Goal: Information Seeking & Learning: Check status

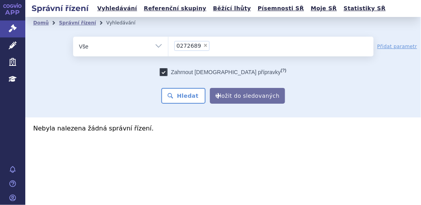
click at [203, 45] on span "×" at bounding box center [205, 45] width 5 height 5
click at [168, 45] on select "0272689" at bounding box center [168, 46] width 0 height 20
select select
type input "0211870"
select select "0211870"
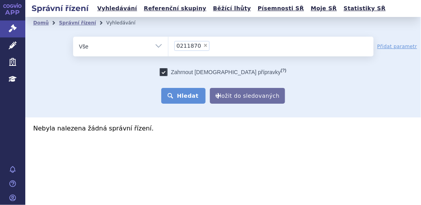
click at [199, 98] on button "Hledat" at bounding box center [183, 96] width 45 height 16
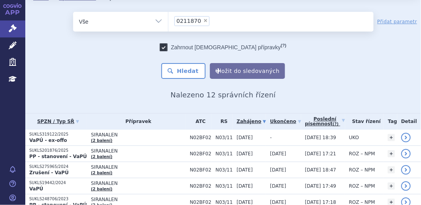
scroll to position [36, 0]
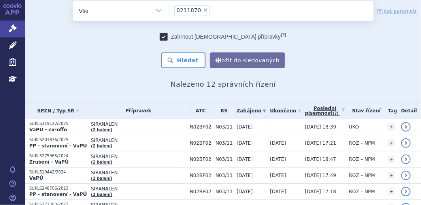
click at [157, 11] on select "Vše Spisová značka Typ SŘ Přípravek/SUKL kód Účastník/Držitel" at bounding box center [120, 10] width 95 height 18
select select "filter-file-number"
click at [73, 1] on select "Vše Spisová značka Typ SŘ Přípravek/SUKL kód Účastník/Držitel" at bounding box center [120, 10] width 95 height 18
click at [183, 11] on ul at bounding box center [270, 9] width 205 height 17
click at [168, 11] on select at bounding box center [168, 11] width 0 height 20
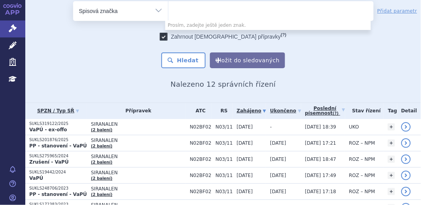
paste input "SUKLS274314/2024"
type input "SUKLS274314/2024"
select select "SUKLS274314/2024"
click at [242, 9] on ul "× SUKLS274314/2024" at bounding box center [270, 9] width 205 height 17
click at [168, 9] on select "SUKLS274314/2024" at bounding box center [168, 11] width 0 height 20
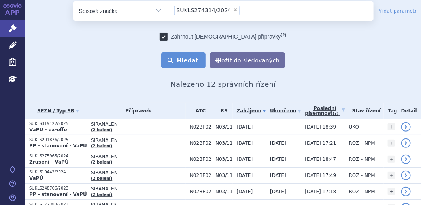
click at [188, 58] on button "Hledat" at bounding box center [183, 61] width 45 height 16
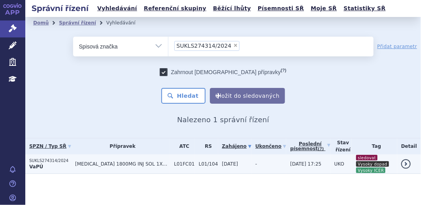
click at [63, 159] on p "SUKLS274314/2024" at bounding box center [50, 161] width 42 height 6
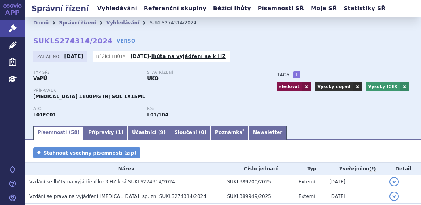
click at [210, 130] on link "Poznámka *" at bounding box center [229, 132] width 38 height 13
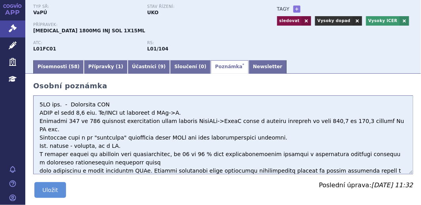
scroll to position [71, 0]
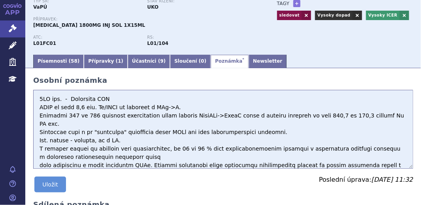
click at [38, 101] on textarea at bounding box center [223, 129] width 380 height 79
click at [44, 96] on textarea at bounding box center [223, 129] width 380 height 79
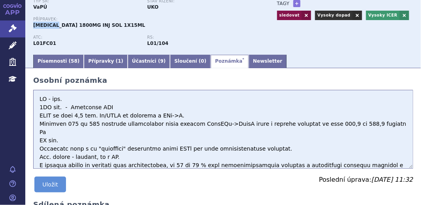
drag, startPoint x: 33, startPoint y: 25, endPoint x: 58, endPoint y: 24, distance: 24.5
click at [58, 24] on span "DARZALEX 1800MG INJ SOL 1X15ML" at bounding box center [89, 26] width 112 height 6
copy span "DARZALEX"
click at [60, 185] on button "Uložit" at bounding box center [50, 185] width 32 height 16
click at [50, 186] on button "Uložit" at bounding box center [50, 185] width 32 height 16
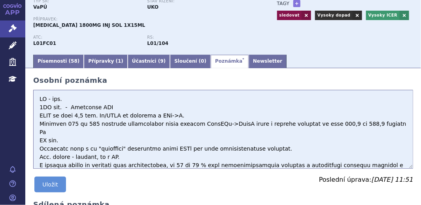
click at [74, 100] on textarea at bounding box center [223, 129] width 380 height 79
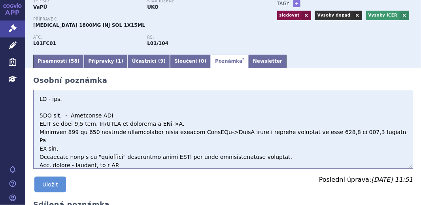
paste textarea "ICER ve výši 4,2 mil. Kč/QALY ve srovnání s VTd->R."
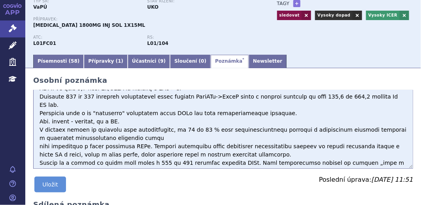
scroll to position [0, 0]
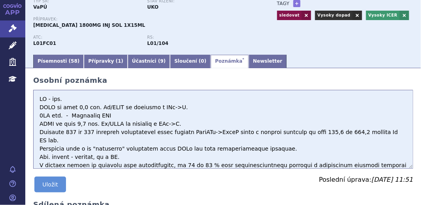
click at [165, 110] on textarea at bounding box center [223, 129] width 380 height 79
click at [170, 106] on textarea at bounding box center [223, 129] width 380 height 79
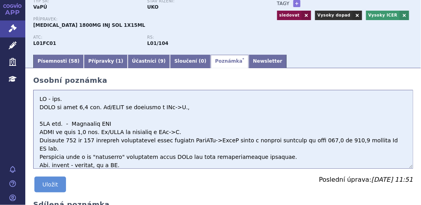
paste textarea "122 až 137 pacientů zahajujících léčbu režimem DaraVRd->DaraR ročně a ukazuje v…"
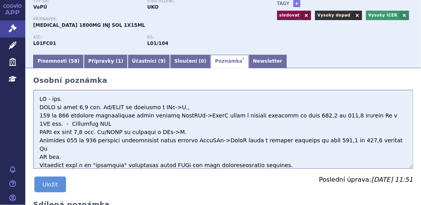
click at [368, 114] on textarea at bounding box center [223, 129] width 380 height 79
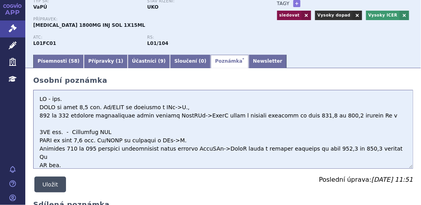
type textarea "HZ - poz. ICER ve výši 4,2 mil. Kč/QALY ve srovnání s VTd->R., 122 až 137 pacie…"
click at [45, 184] on button "Uložit" at bounding box center [50, 185] width 32 height 16
click at [59, 186] on button "Uložit" at bounding box center [50, 185] width 32 height 16
click at [53, 182] on button "Uložit" at bounding box center [50, 185] width 32 height 16
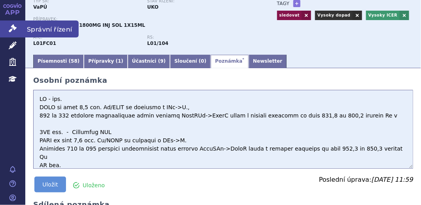
click at [8, 28] on link "Správní řízení" at bounding box center [12, 29] width 25 height 17
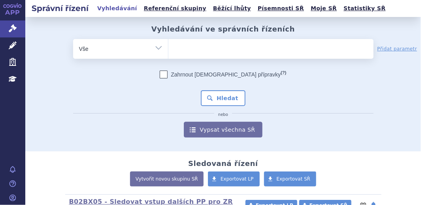
select select "filter-file-number"
click at [73, 39] on select "Vše Spisová značka Typ SŘ Přípravek/SUKL kód Účastník/Držitel" at bounding box center [120, 48] width 95 height 18
click at [174, 50] on input "search" at bounding box center [176, 48] width 4 height 10
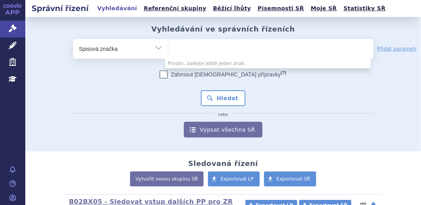
paste input "SUKLS314655/2024"
type input "SUKLS314655/2024"
select select "SUKLS314655/2024"
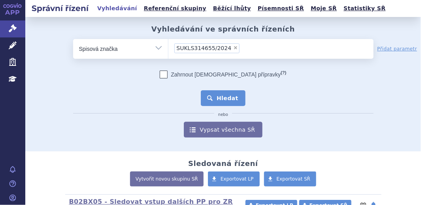
click at [224, 97] on button "Hledat" at bounding box center [223, 98] width 45 height 16
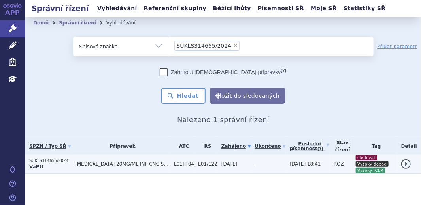
click at [53, 158] on p "SUKLS314655/2024" at bounding box center [50, 161] width 42 height 6
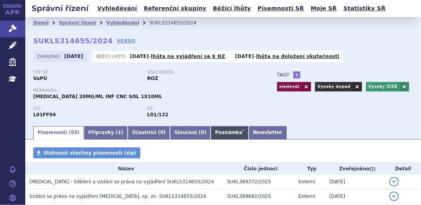
click at [210, 135] on link "Poznámka *" at bounding box center [229, 132] width 38 height 13
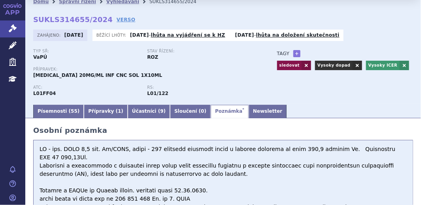
scroll to position [36, 0]
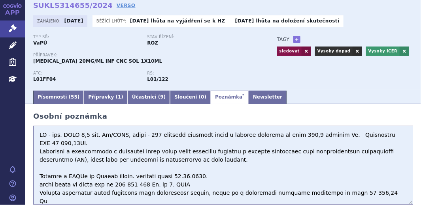
click at [39, 133] on textarea at bounding box center [223, 165] width 380 height 79
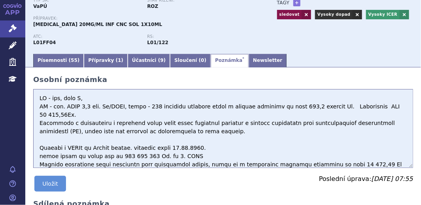
scroll to position [94, 0]
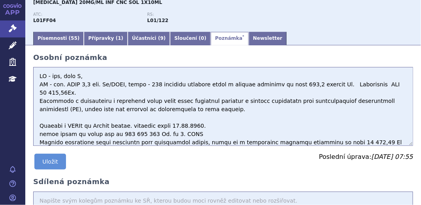
click at [92, 77] on textarea at bounding box center [223, 106] width 380 height 79
click at [98, 73] on textarea at bounding box center [223, 106] width 380 height 79
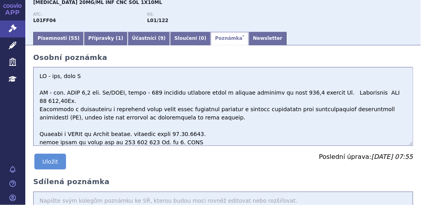
type textarea "HZ - poz, mame L HZ - neg. ICER 2,2 mil. Kč/QALY, dopad - 130 léčených pacientů…"
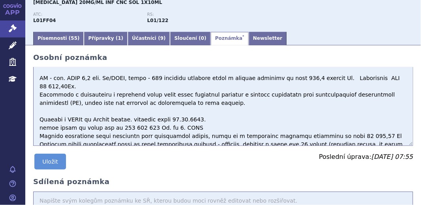
scroll to position [0, 0]
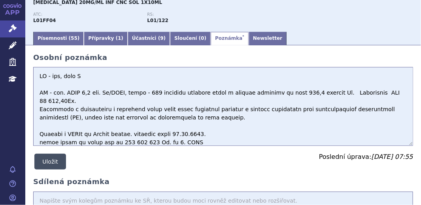
click at [53, 164] on button "Uložit" at bounding box center [50, 162] width 32 height 16
click at [50, 163] on button "Uložit" at bounding box center [50, 162] width 32 height 16
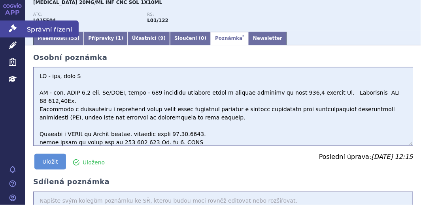
click at [14, 31] on icon at bounding box center [13, 28] width 8 height 8
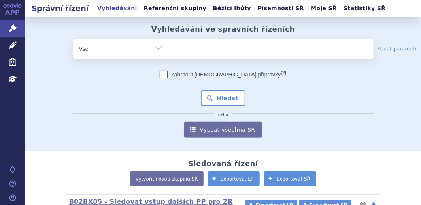
select select "filter-file-number"
click at [73, 39] on select "Vše Spisová značka Typ SŘ Přípravek/SUKL kód Účastník/Držitel" at bounding box center [120, 48] width 95 height 18
click at [175, 50] on ul at bounding box center [270, 47] width 205 height 17
click at [168, 50] on select at bounding box center [168, 49] width 0 height 20
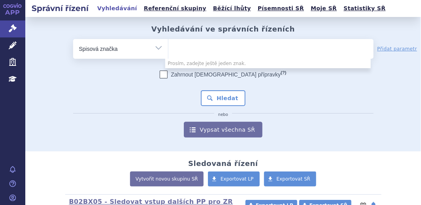
paste input "SUKLS215161/2025"
type input "SUKLS215161/2025"
select select "SUKLS215161/2025"
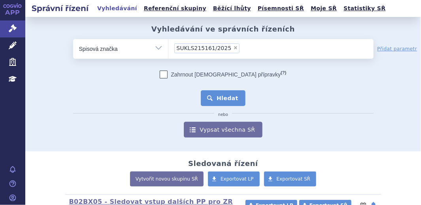
click at [214, 96] on button "Hledat" at bounding box center [223, 98] width 45 height 16
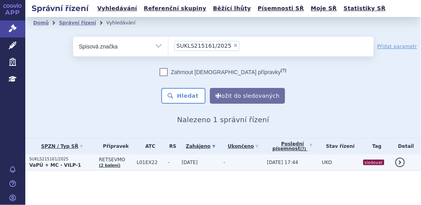
click at [58, 166] on strong "VaPÚ + MC - VILP-1" at bounding box center [55, 166] width 52 height 6
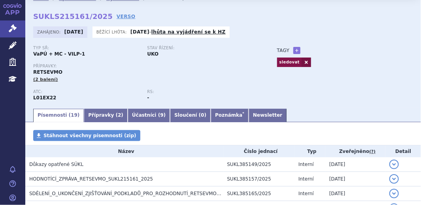
scroll to position [36, 0]
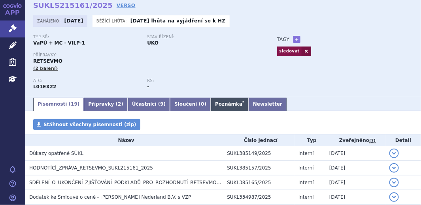
click at [210, 108] on link "Poznámka *" at bounding box center [229, 104] width 38 height 13
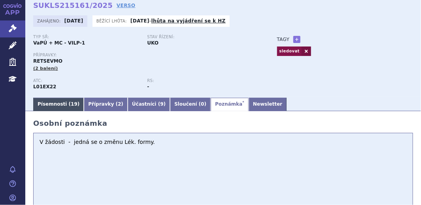
click at [50, 111] on link "Písemnosti ( 19 )" at bounding box center [58, 104] width 51 height 13
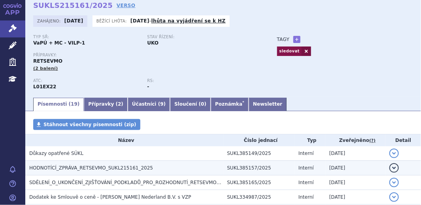
click at [108, 167] on span "HODNOTÍCÍ_ZPRÁVA_RETSEVMO_SUKL215161_2025" at bounding box center [91, 168] width 124 height 6
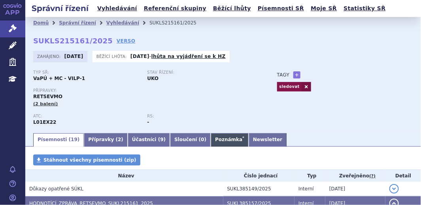
click at [210, 144] on link "Poznámka *" at bounding box center [229, 139] width 38 height 13
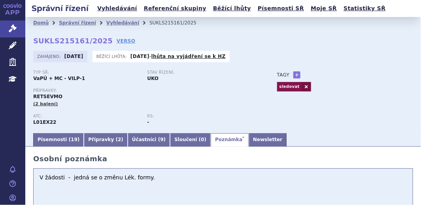
click at [150, 180] on textarea "V žádosti - jedná se o změnu Lék. formy." at bounding box center [223, 208] width 380 height 79
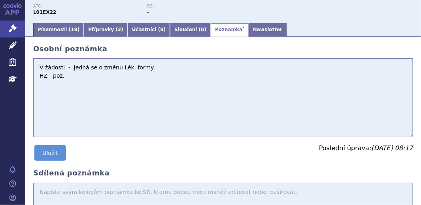
scroll to position [117, 0]
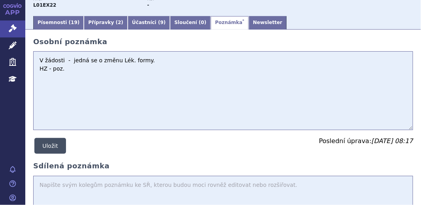
type textarea "V žádosti - jedná se o změnu Lék. formy. HZ - poz."
click at [47, 150] on button "Uložit" at bounding box center [50, 146] width 32 height 16
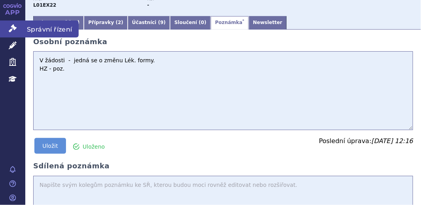
click at [14, 32] on icon at bounding box center [13, 28] width 8 height 8
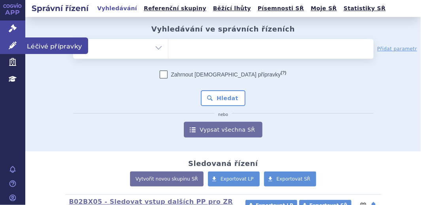
click at [13, 49] on icon at bounding box center [13, 45] width 8 height 8
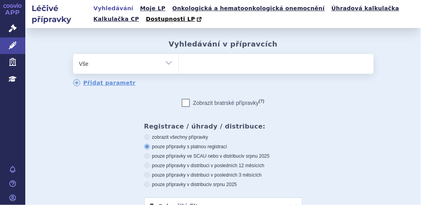
select select "filter-atc-group"
click at [73, 55] on select "Vše Přípravek/SUKL kód MAH VPOIS ATC/Aktivní látka Léková forma Síla" at bounding box center [125, 63] width 105 height 18
click at [184, 66] on input "search" at bounding box center [186, 63] width 4 height 10
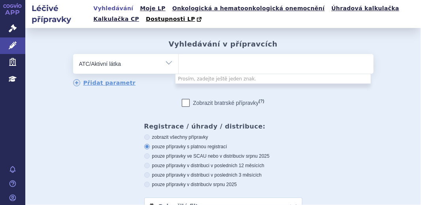
paste input "N06DA02"
type input "N06DA02"
select select "N06DA02"
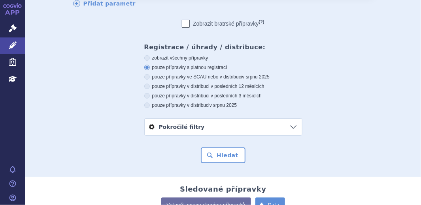
scroll to position [105, 0]
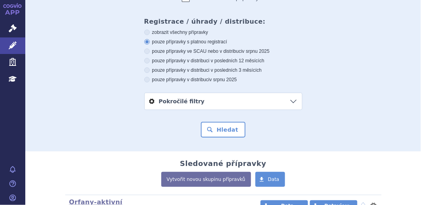
click at [145, 61] on icon at bounding box center [147, 61] width 6 height 6
click at [145, 61] on input "pouze přípravky v distribuci v posledních 12 měsících" at bounding box center [147, 61] width 5 height 5
radio input "true"
click at [218, 130] on button "Hledat" at bounding box center [223, 130] width 45 height 16
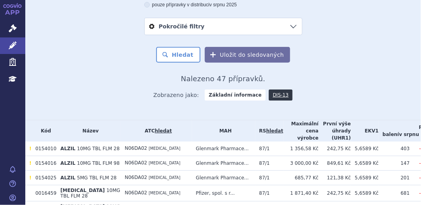
scroll to position [190, 0]
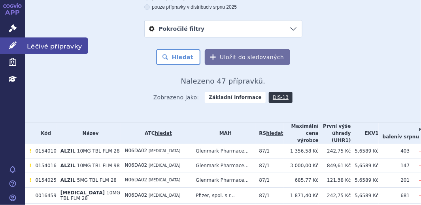
click at [2, 43] on link "Léčivé přípravky" at bounding box center [12, 46] width 25 height 17
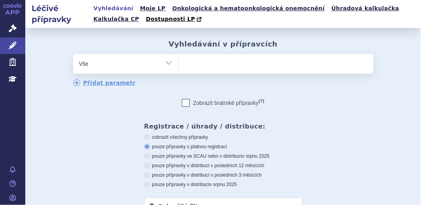
select select "filter-atc-group"
click at [73, 55] on select "Vše Přípravek/SUKL kód MAH VPOIS ATC/Aktivní látka Léková forma Síla" at bounding box center [125, 63] width 105 height 18
click at [206, 67] on ul at bounding box center [276, 62] width 195 height 17
click at [179, 67] on select at bounding box center [178, 64] width 0 height 20
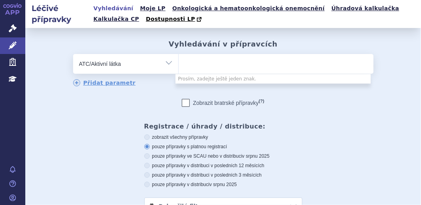
paste input "A10BH02"
type input "A10BH02"
select select "A10BH02"
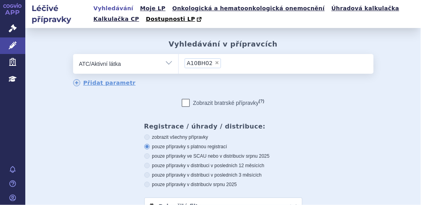
scroll to position [71, 0]
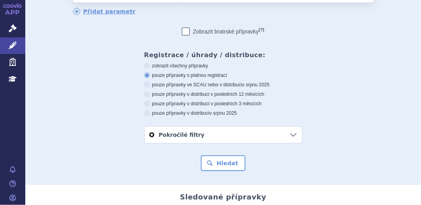
click at [144, 92] on icon at bounding box center [147, 95] width 6 height 6
click at [145, 93] on input "pouze přípravky v distribuci v posledních 12 měsících" at bounding box center [147, 95] width 5 height 5
radio input "true"
click at [237, 166] on button "Hledat" at bounding box center [223, 164] width 45 height 16
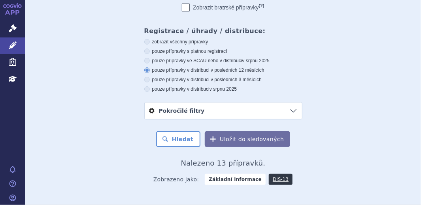
scroll to position [96, 0]
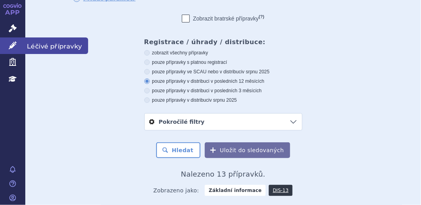
click at [19, 47] on link "Léčivé přípravky" at bounding box center [12, 46] width 25 height 17
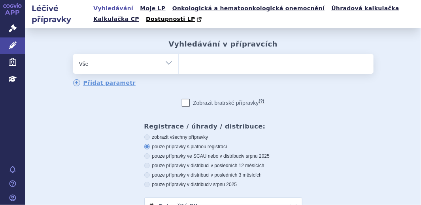
select select "filter-atc-group"
click at [73, 55] on select "Vše Přípravek/SUKL kód MAH VPOIS ATC/Aktivní látka Léková forma Síla" at bounding box center [125, 63] width 105 height 18
click at [195, 62] on ul at bounding box center [276, 62] width 195 height 17
click at [179, 62] on select at bounding box center [178, 64] width 0 height 20
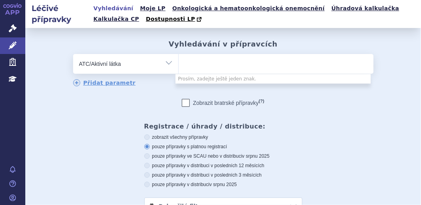
paste input "N05AH03"
type input "N05AH03"
select select "N05AH03"
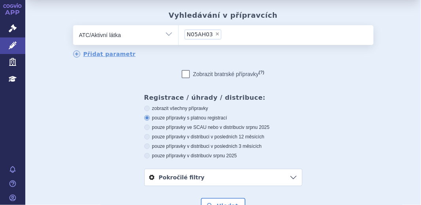
scroll to position [36, 0]
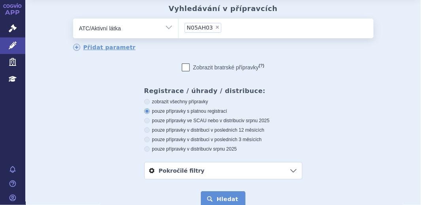
click at [222, 197] on button "Hledat" at bounding box center [223, 200] width 45 height 16
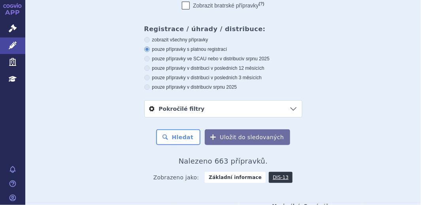
scroll to position [107, 0]
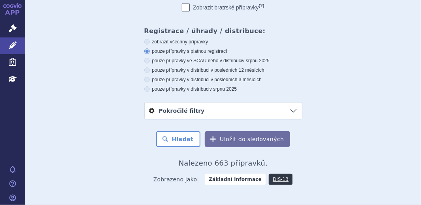
click at [144, 70] on icon at bounding box center [147, 71] width 6 height 6
click at [145, 70] on input "pouze přípravky v distribuci v posledních 12 měsících" at bounding box center [147, 71] width 5 height 5
radio input "true"
click at [188, 141] on button "Hledat" at bounding box center [178, 140] width 45 height 16
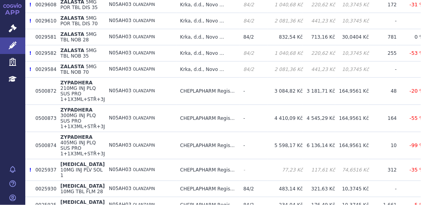
scroll to position [1453, 0]
